Goal: Task Accomplishment & Management: Manage account settings

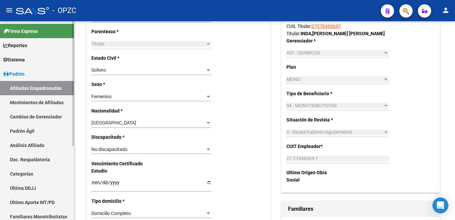
scroll to position [224, 0]
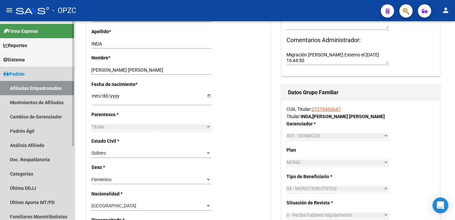
click at [33, 86] on link "Afiliados Empadronados" at bounding box center [37, 88] width 74 height 14
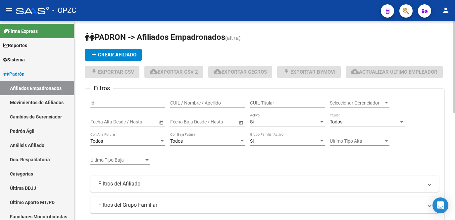
click at [208, 107] on div "CUIL / Nombre / Apellido" at bounding box center [207, 100] width 75 height 13
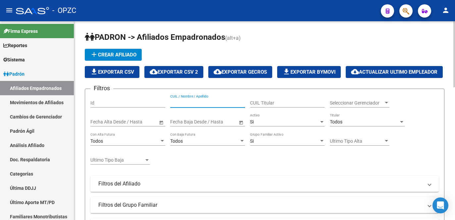
click at [188, 107] on div "CUIL / Nombre / Apellido" at bounding box center [207, 100] width 75 height 13
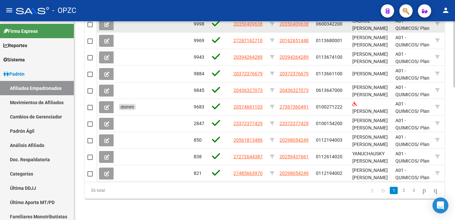
scroll to position [399, 0]
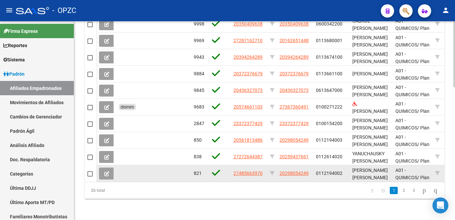
type input "NU"
click at [106, 171] on icon at bounding box center [106, 173] width 5 height 5
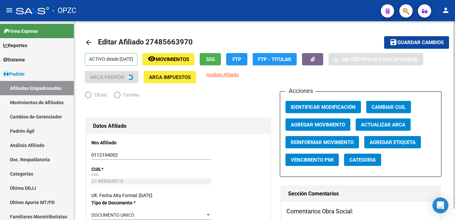
radio input "true"
type input "30-59272454-1"
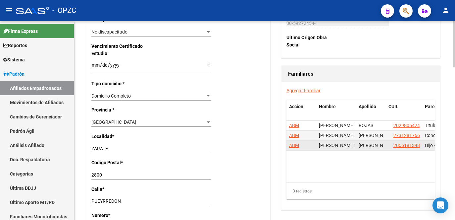
scroll to position [431, 0]
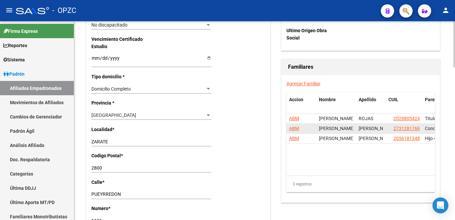
click at [313, 129] on div "ABM" at bounding box center [301, 129] width 25 height 8
click at [295, 128] on span "ABM" at bounding box center [294, 128] width 10 height 5
